Goal: Navigation & Orientation: Find specific page/section

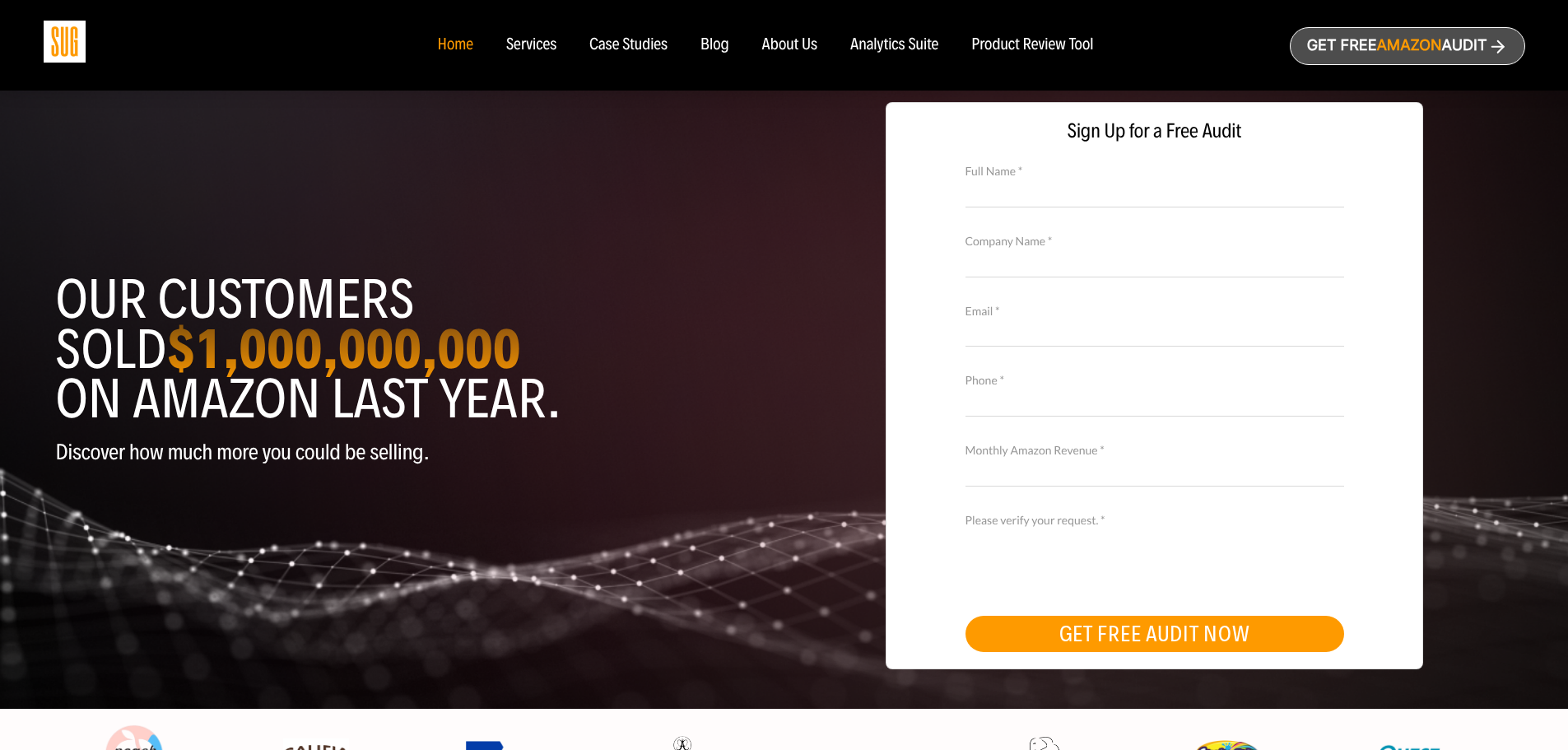
click at [536, 40] on div "Services" at bounding box center [531, 45] width 50 height 18
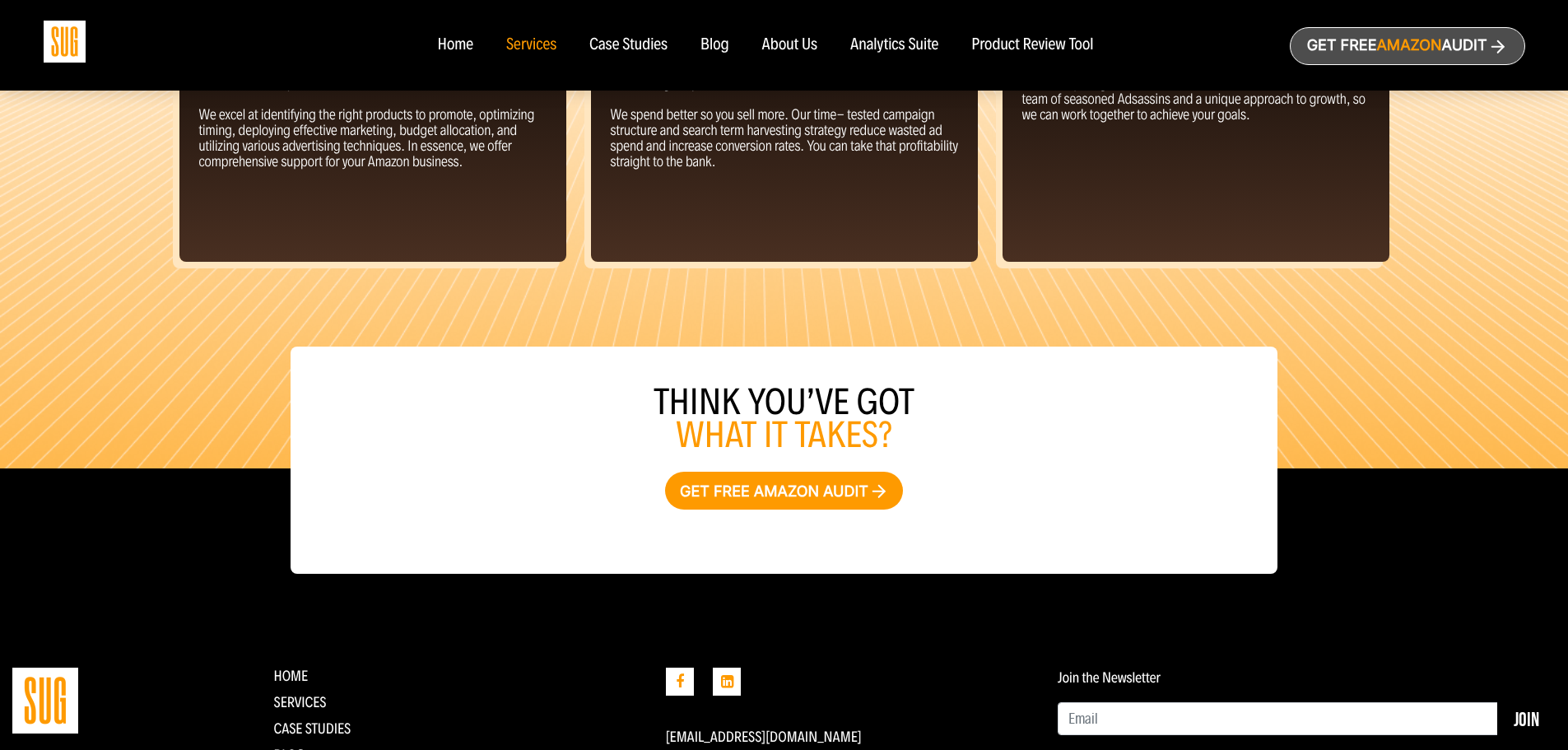
scroll to position [1829, 0]
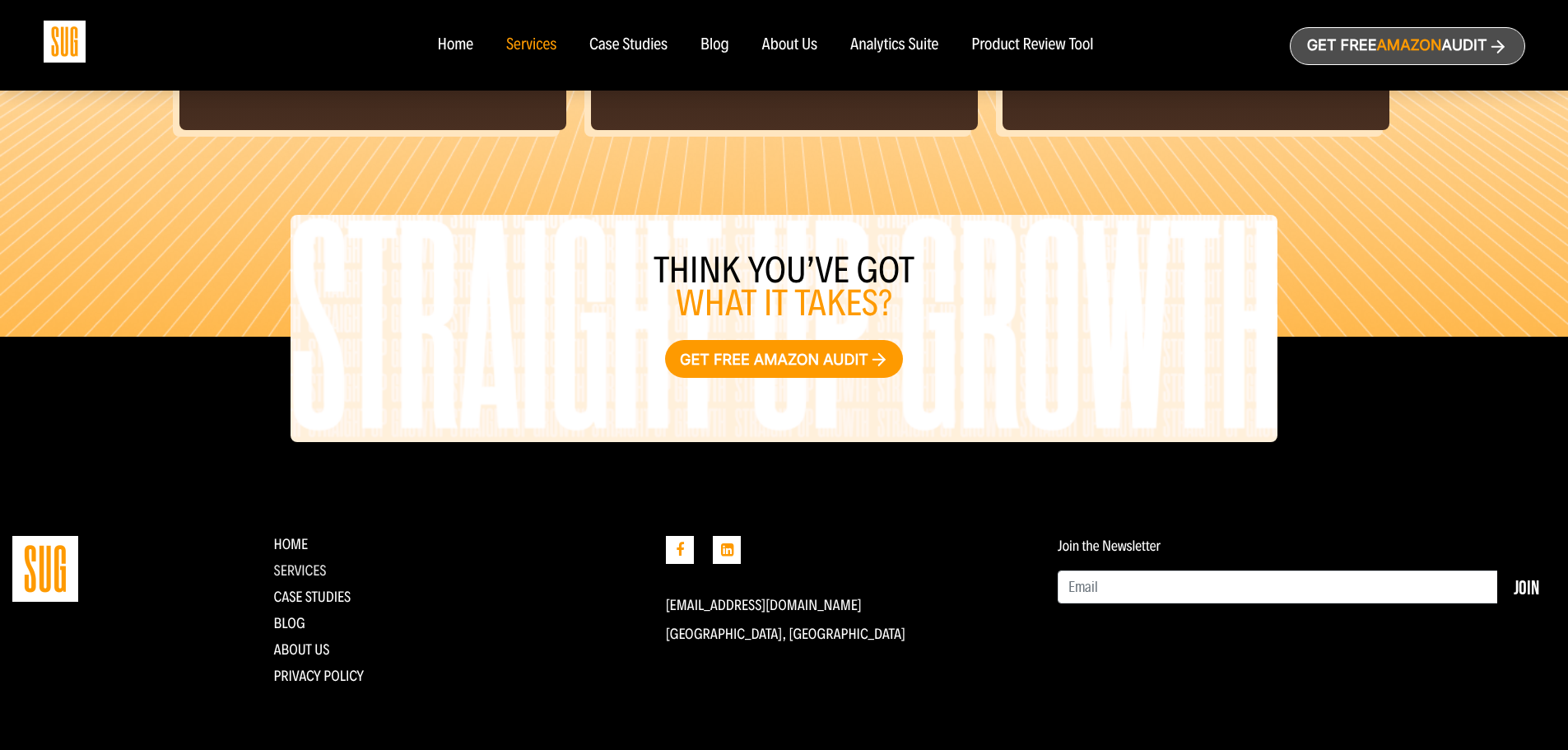
click at [301, 572] on link "Services" at bounding box center [300, 571] width 53 height 18
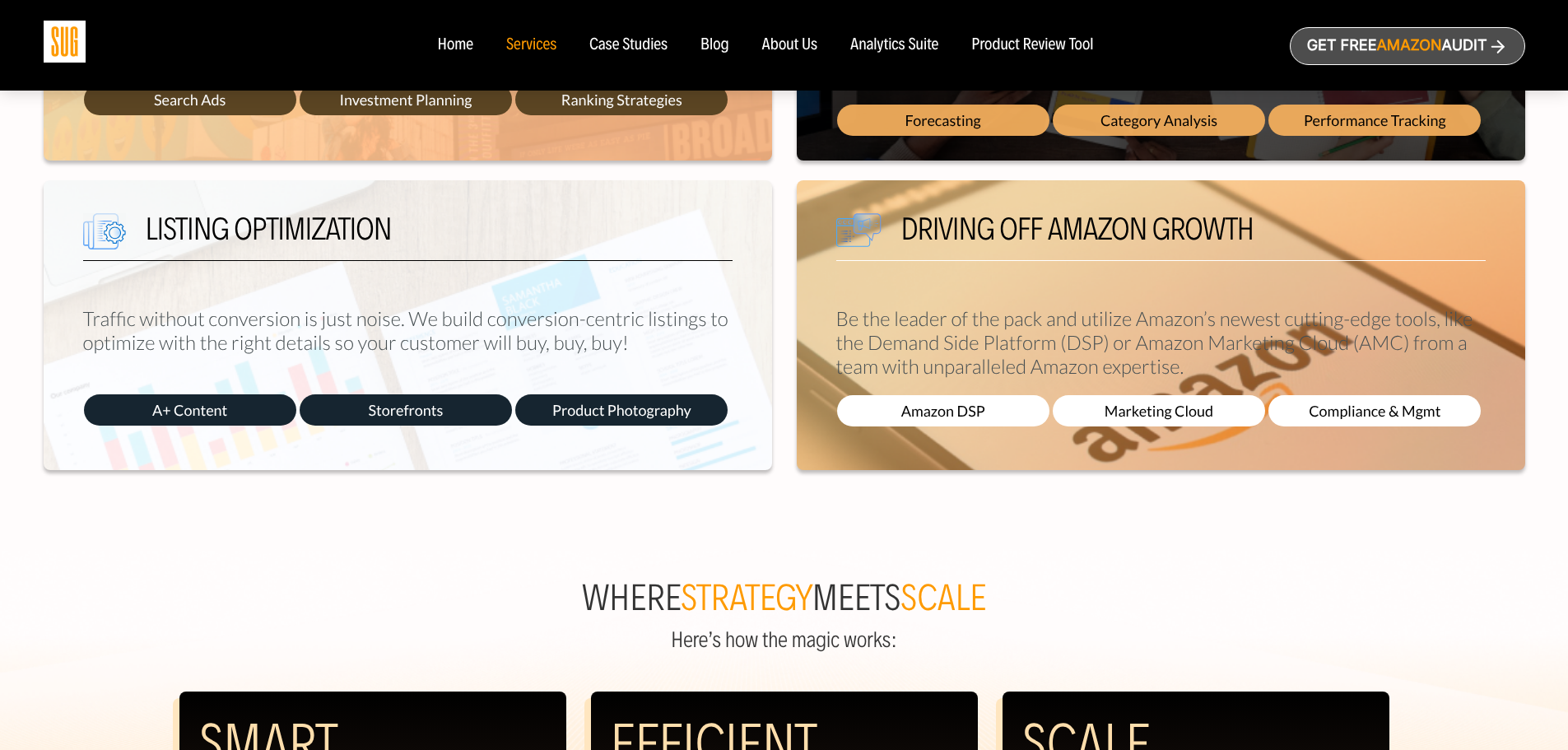
scroll to position [1400, 0]
